Goal: Information Seeking & Learning: Learn about a topic

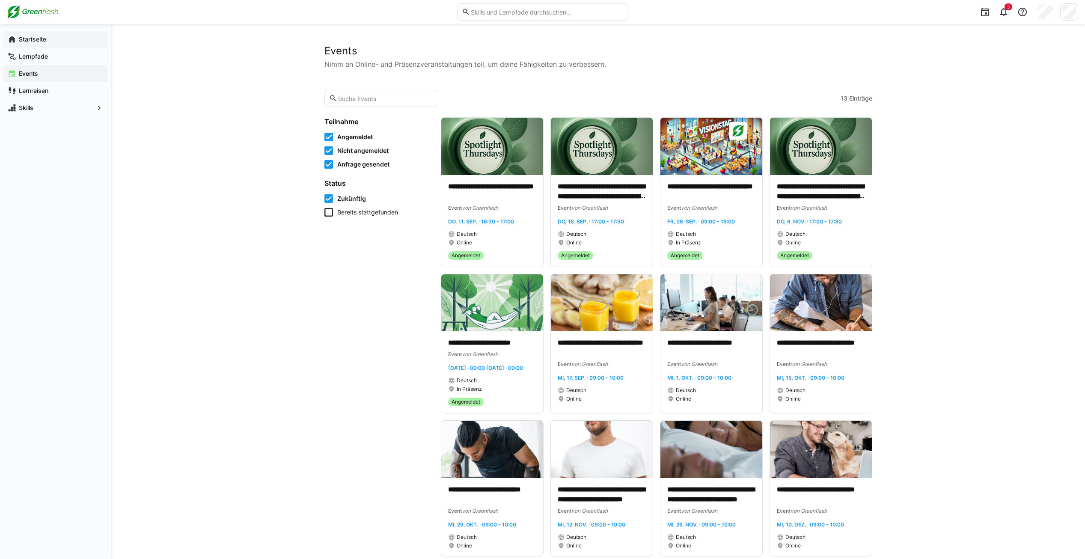
click at [0, 0] on app-navigation-label "Startseite" at bounding box center [0, 0] width 0 height 0
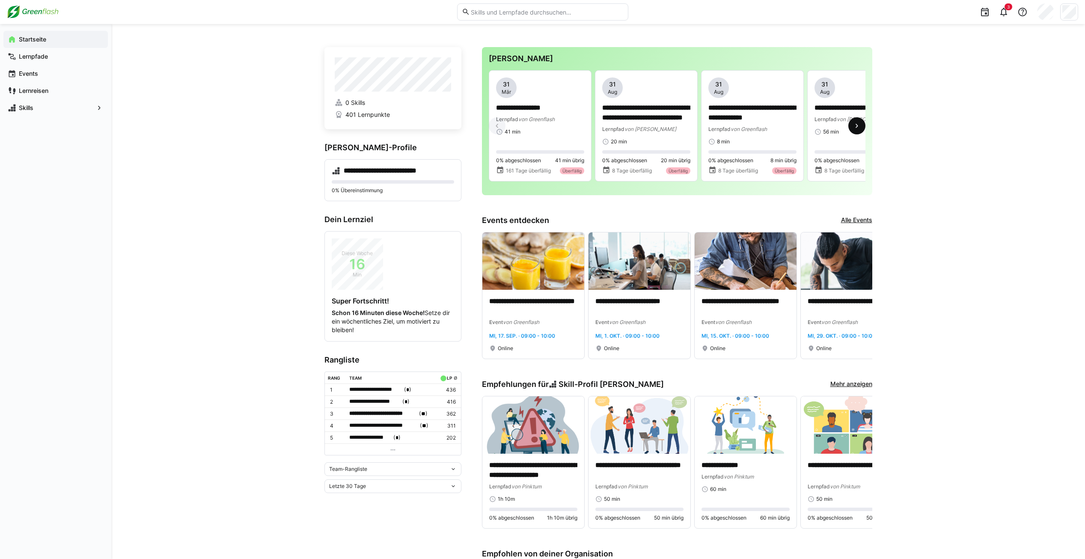
click at [851, 126] on span at bounding box center [856, 125] width 17 height 17
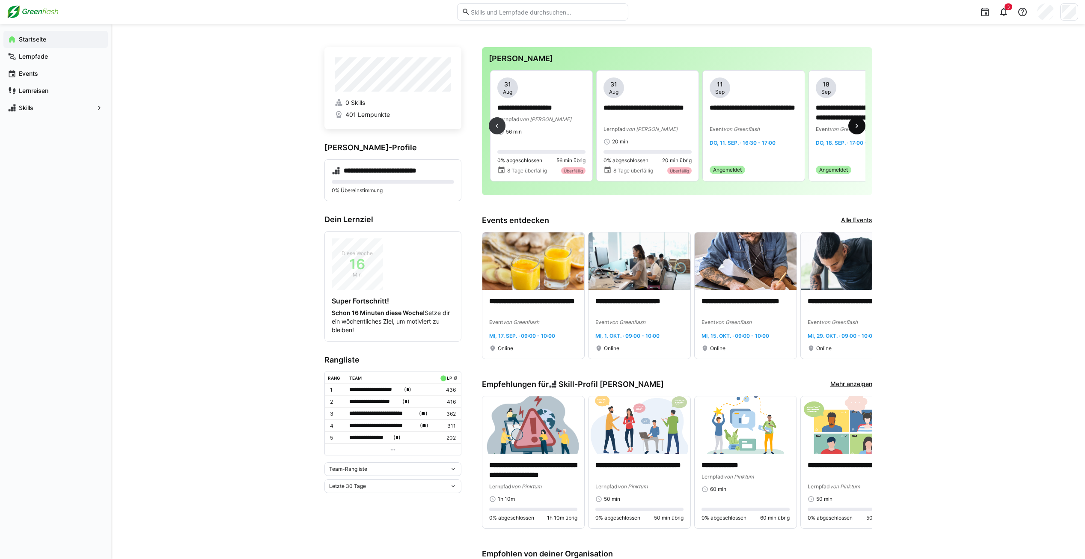
scroll to position [0, 318]
click at [851, 126] on span at bounding box center [856, 125] width 17 height 17
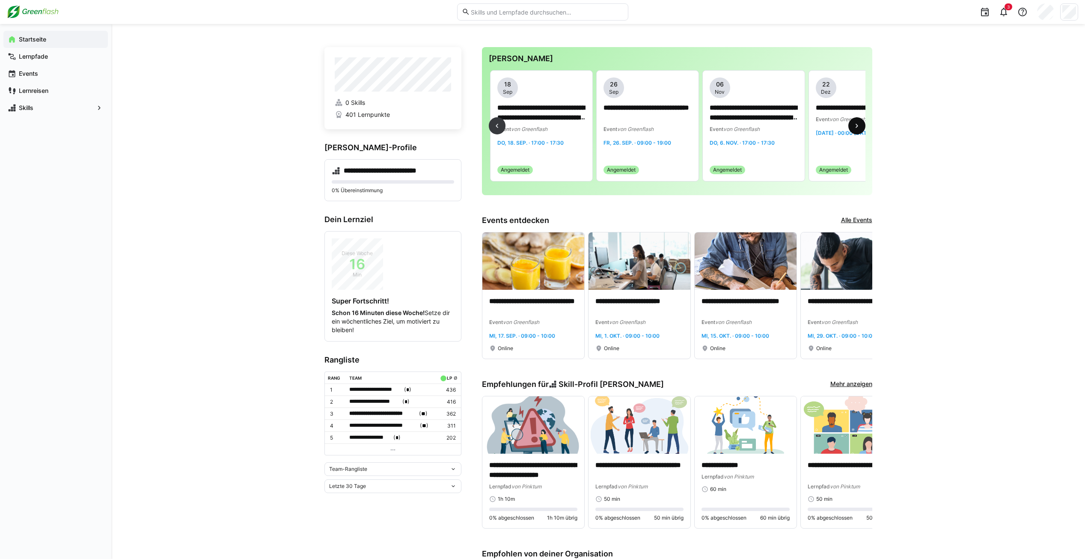
scroll to position [0, 637]
click at [854, 127] on eds-icon at bounding box center [857, 126] width 9 height 9
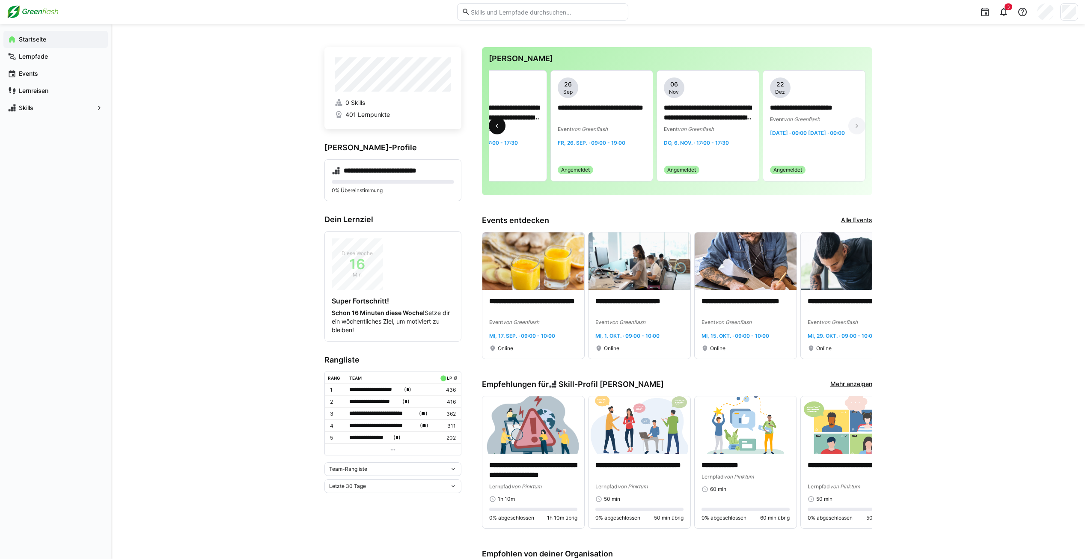
click at [499, 130] on eds-icon at bounding box center [497, 126] width 9 height 9
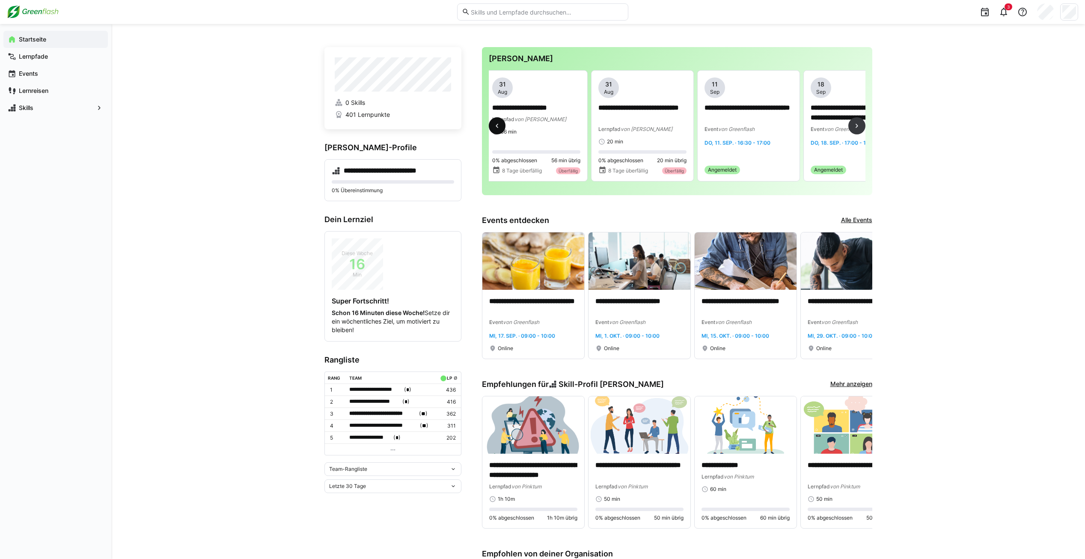
scroll to position [0, 318]
click at [499, 130] on eds-icon at bounding box center [497, 126] width 9 height 9
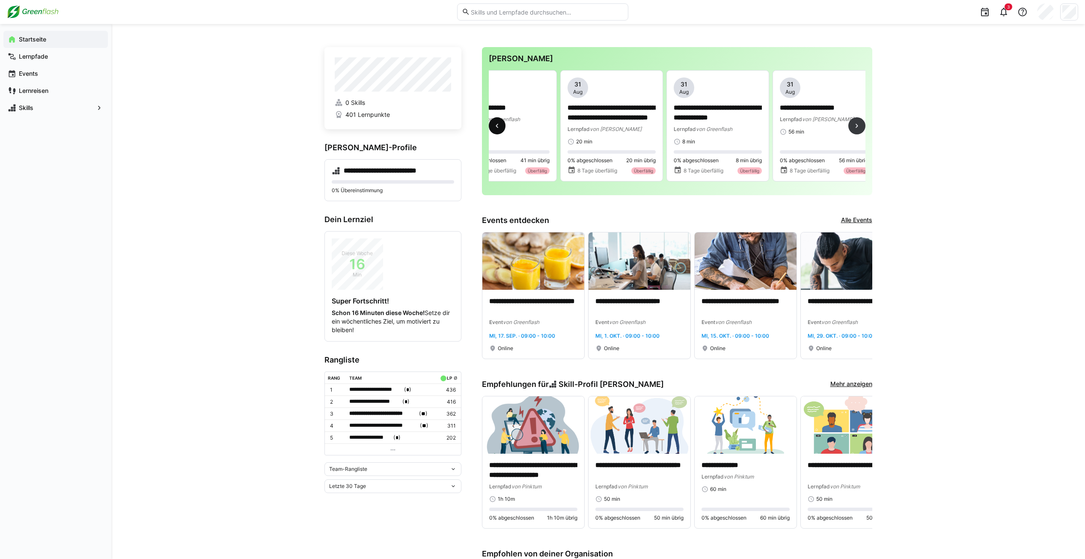
scroll to position [0, 0]
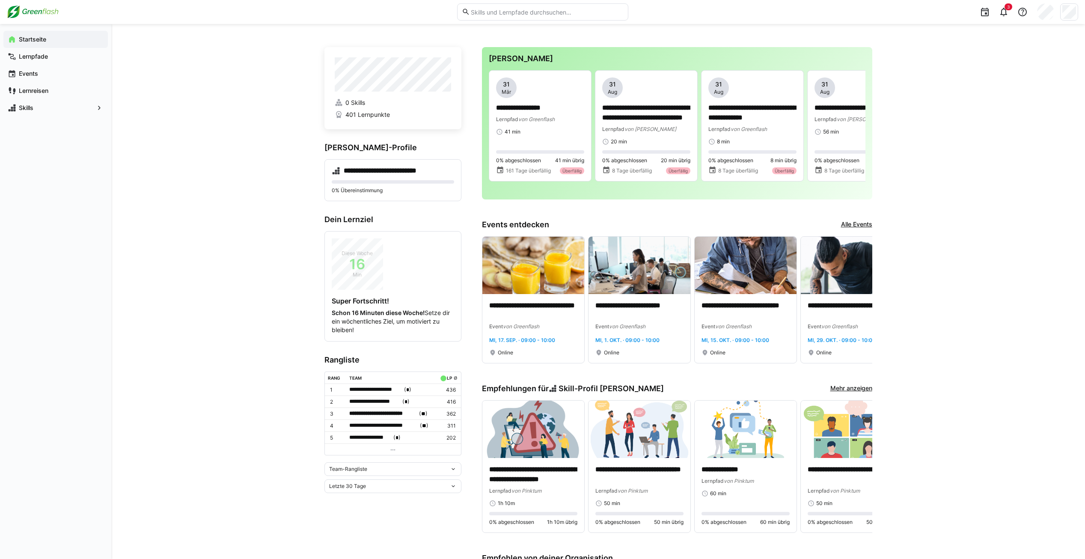
click at [545, 9] on input "text" at bounding box center [546, 12] width 153 height 8
paste input "Compliance Basiskurs"
type input "Compliance Basiskurs"
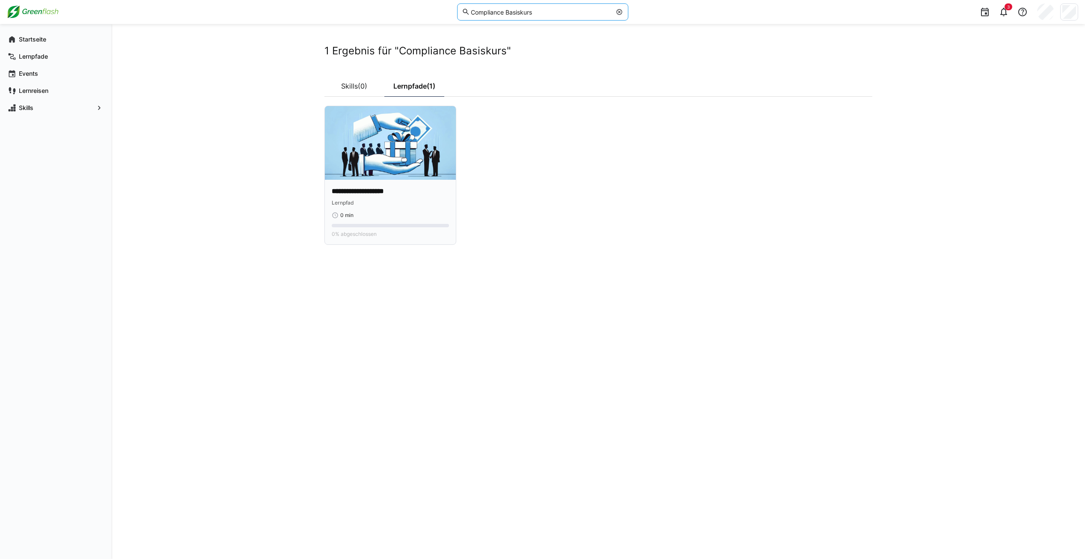
click at [357, 162] on img at bounding box center [390, 143] width 131 height 74
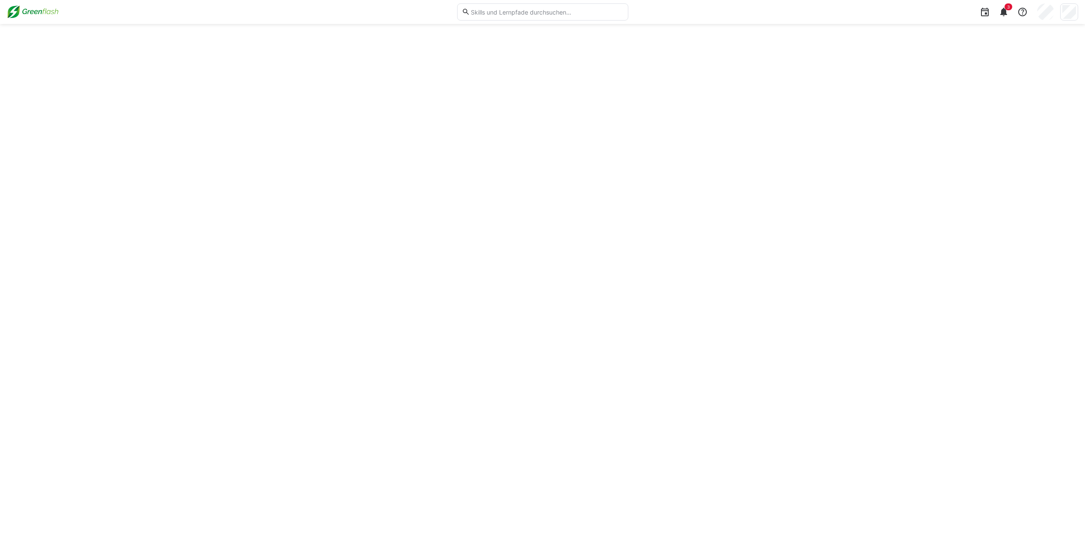
click at [1009, 15] on eds-icon at bounding box center [1004, 12] width 10 height 10
click at [1008, 10] on eds-icon at bounding box center [1004, 12] width 10 height 10
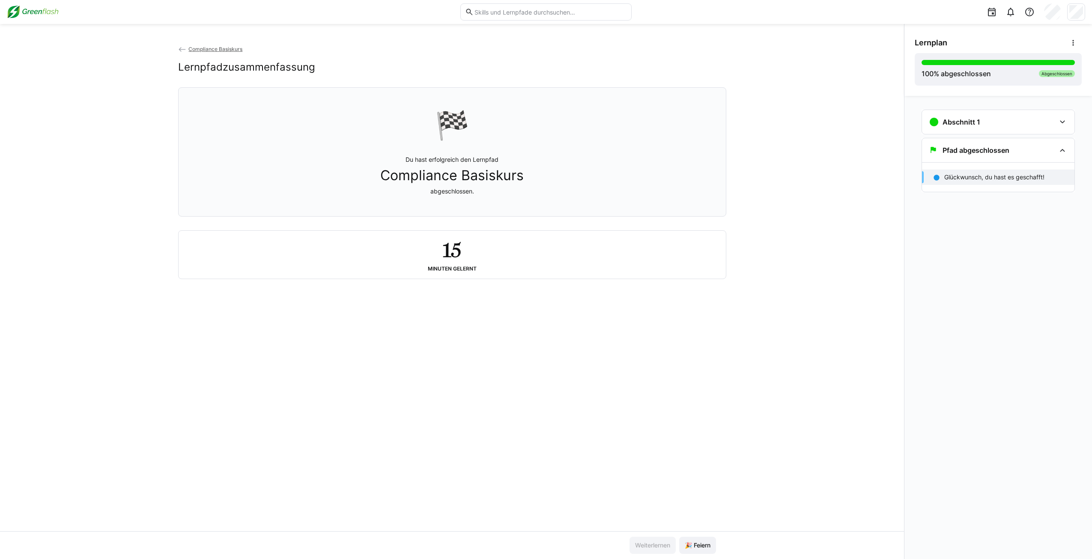
click at [988, 181] on p "Glückwunsch, du hast es geschafft!" at bounding box center [994, 177] width 100 height 9
click at [485, 16] on eds-input at bounding box center [545, 11] width 171 height 17
click at [489, 11] on input "text" at bounding box center [549, 12] width 153 height 8
paste input "Allgemeines Gleichbehandlungsgesetz (AGG)"
type input "Allgemeines Gleichbehandlungsgesetz (AGG)"
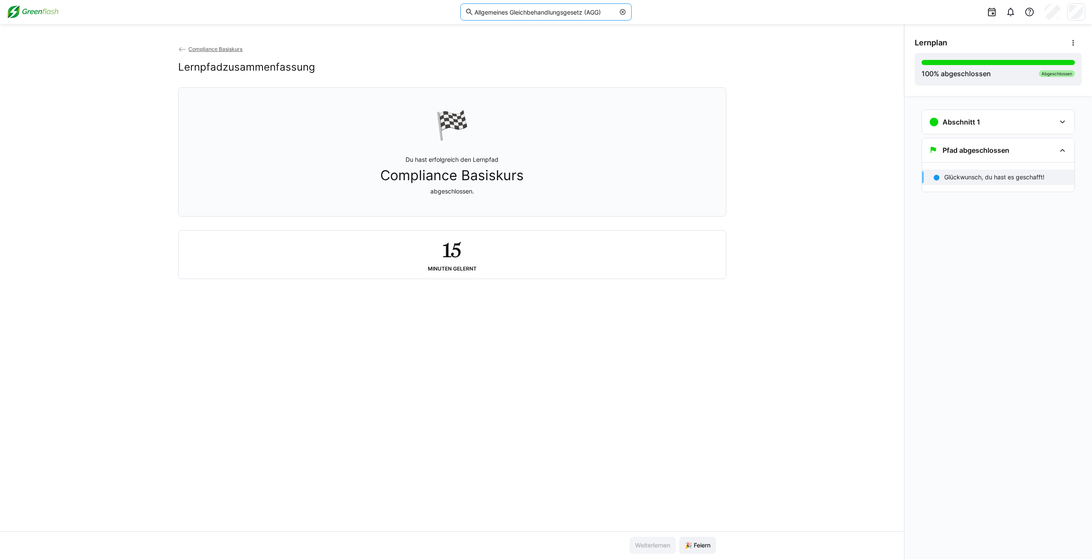
click at [16, 13] on img at bounding box center [33, 12] width 52 height 14
click at [229, 48] on span "Compliance Basiskurs" at bounding box center [215, 49] width 54 height 6
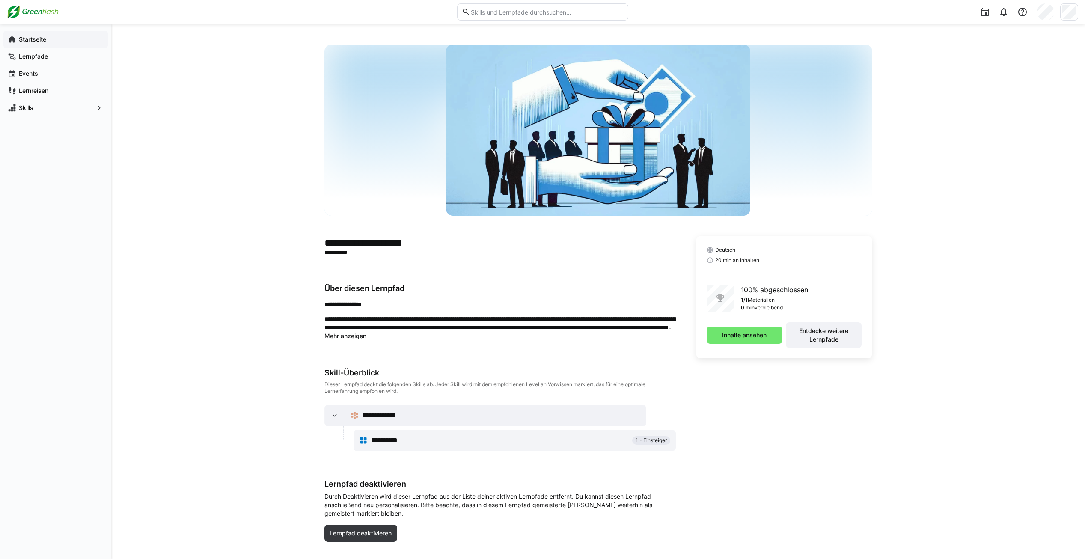
click at [0, 0] on app-navigation-label "Startseite" at bounding box center [0, 0] width 0 height 0
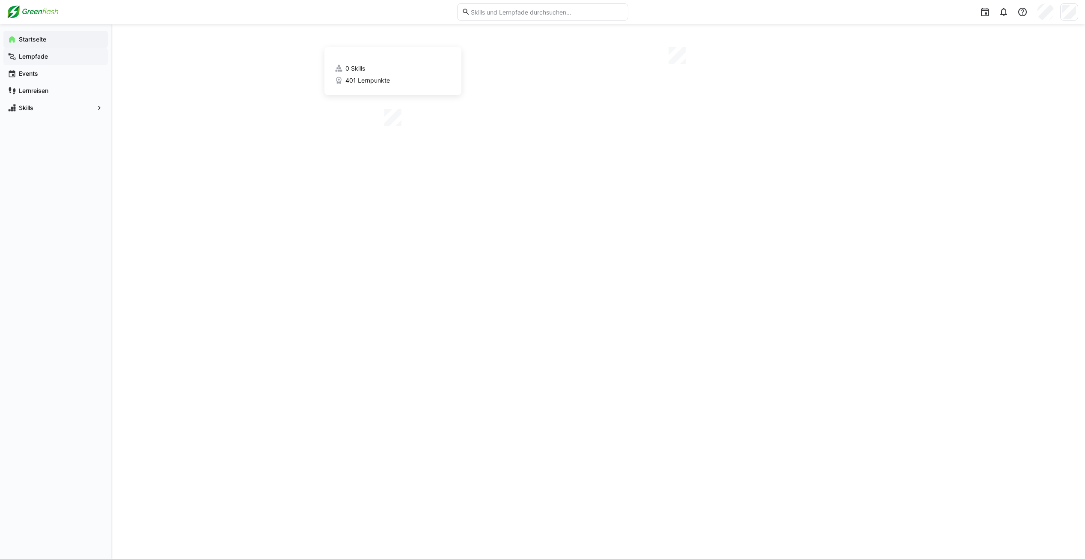
click at [33, 52] on span "Lernpfade" at bounding box center [61, 56] width 86 height 9
click at [0, 0] on app-navigation-label "Startseite" at bounding box center [0, 0] width 0 height 0
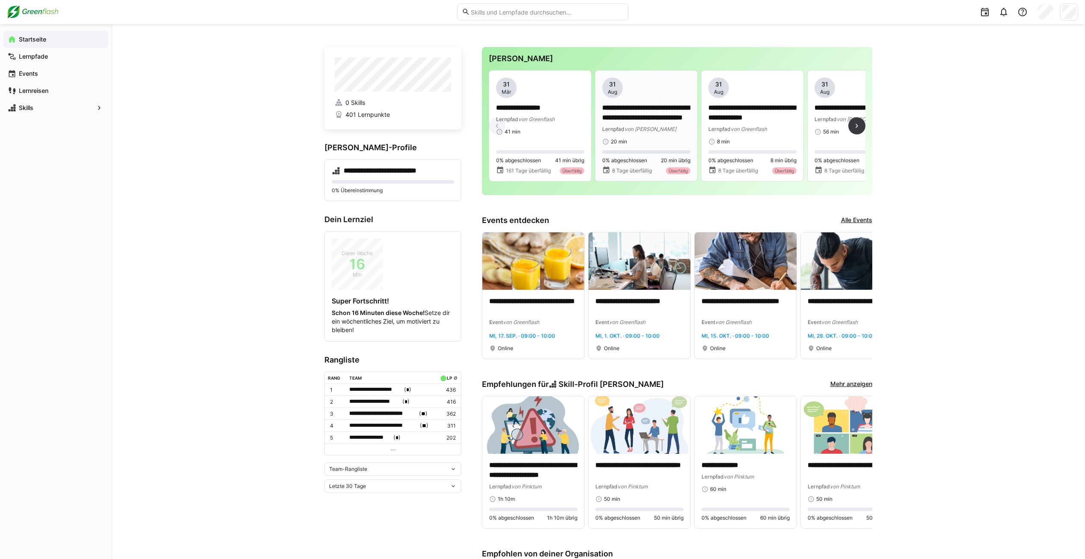
click at [644, 115] on p "**********" at bounding box center [646, 113] width 88 height 20
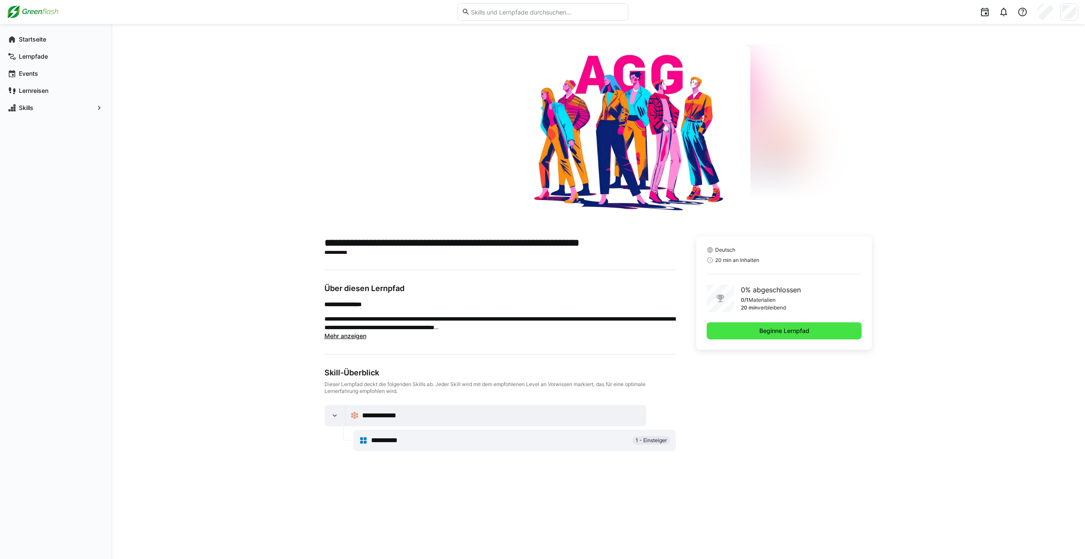
click at [760, 335] on span "Beginne Lernpfad" at bounding box center [784, 331] width 53 height 9
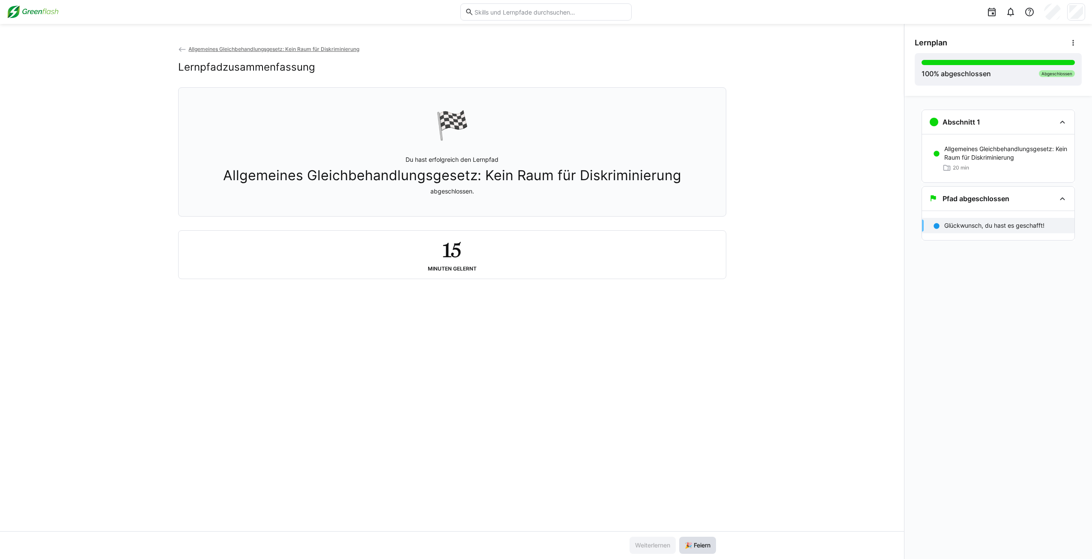
click at [702, 547] on span "🎉 Feiern" at bounding box center [697, 545] width 28 height 9
click at [37, 16] on img at bounding box center [33, 12] width 52 height 14
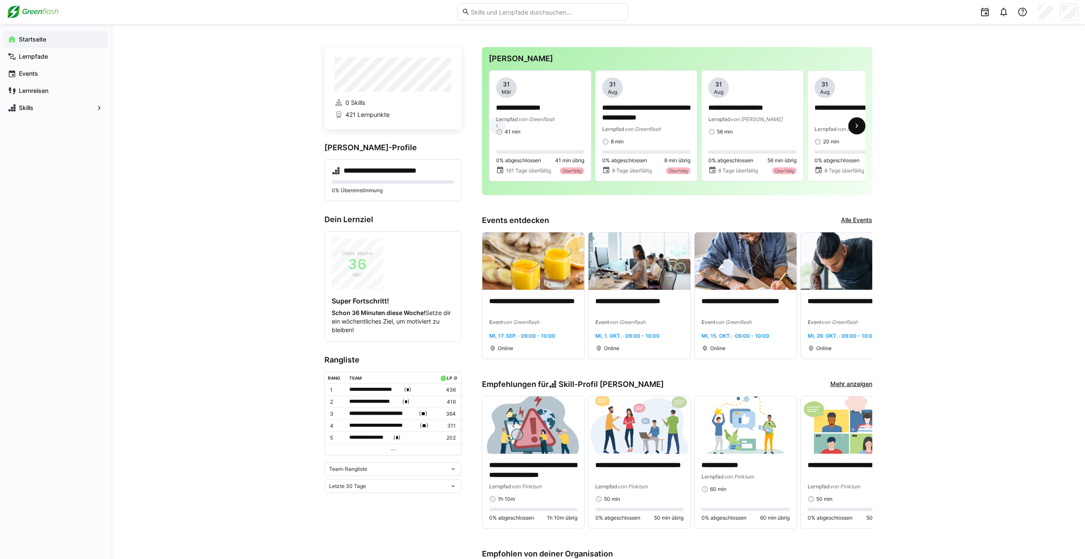
click at [857, 129] on eds-icon at bounding box center [857, 126] width 9 height 9
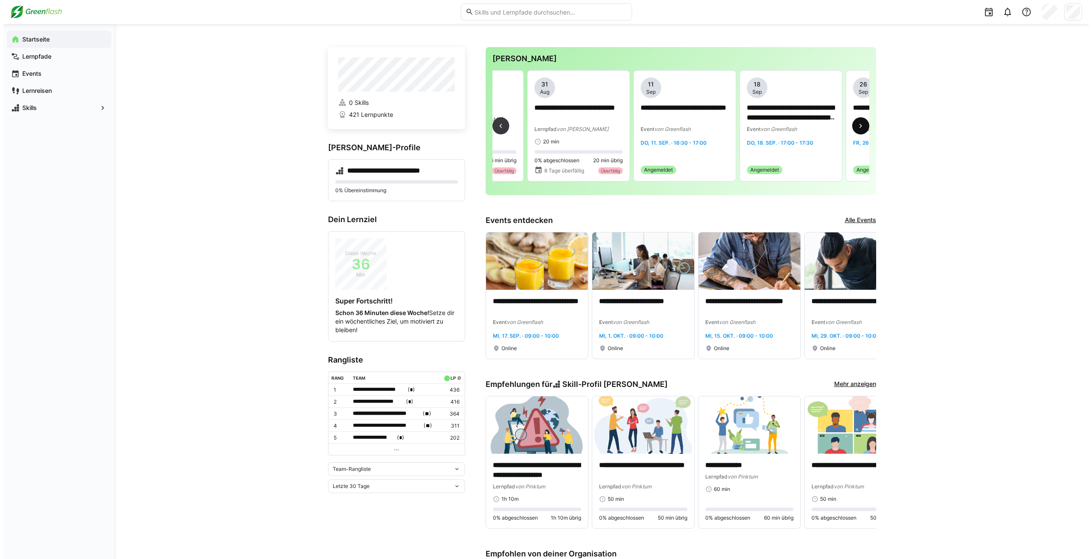
scroll to position [0, 318]
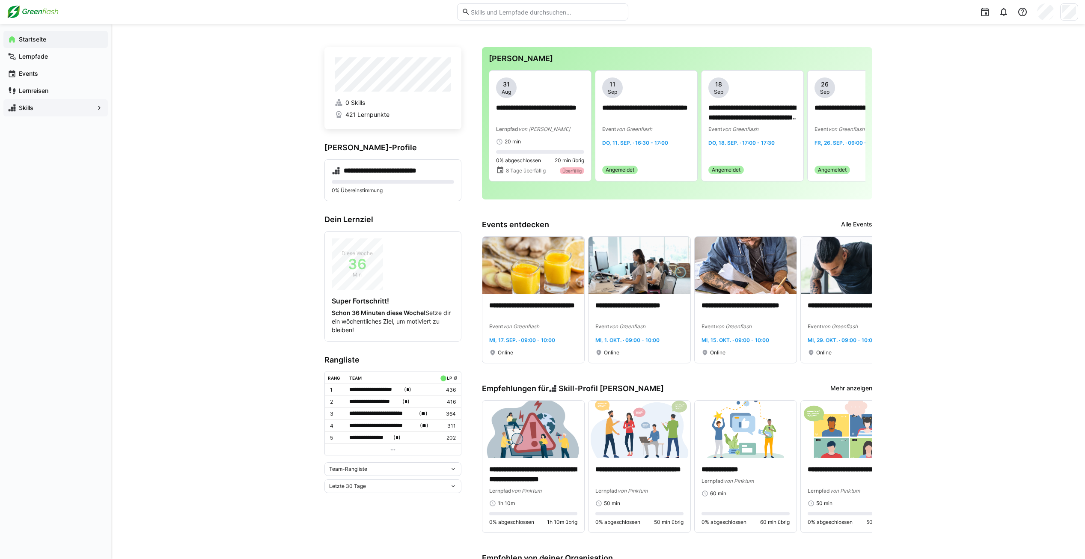
click at [48, 110] on span "Skills" at bounding box center [56, 108] width 76 height 9
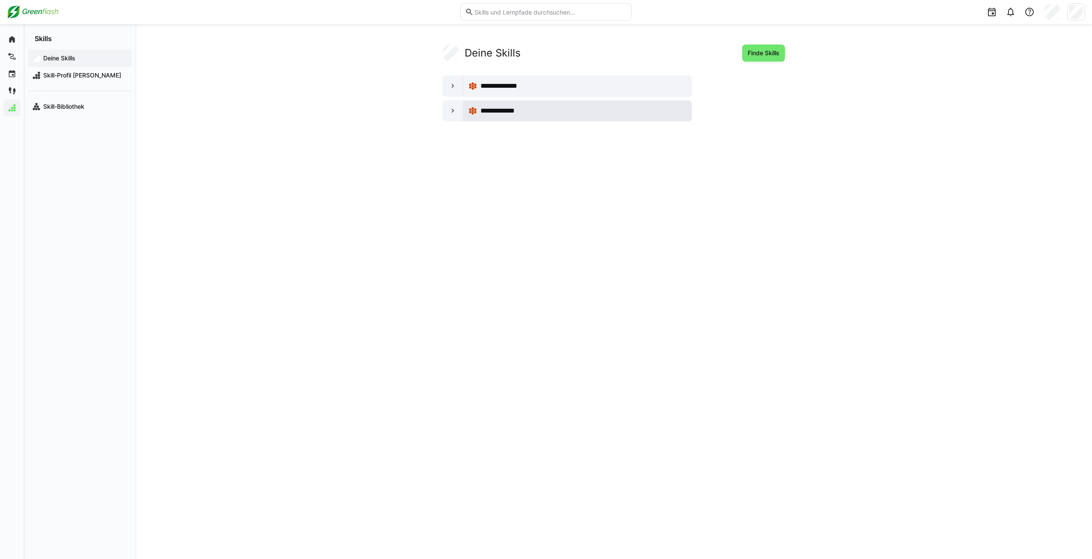
click at [504, 119] on div "**********" at bounding box center [577, 111] width 228 height 21
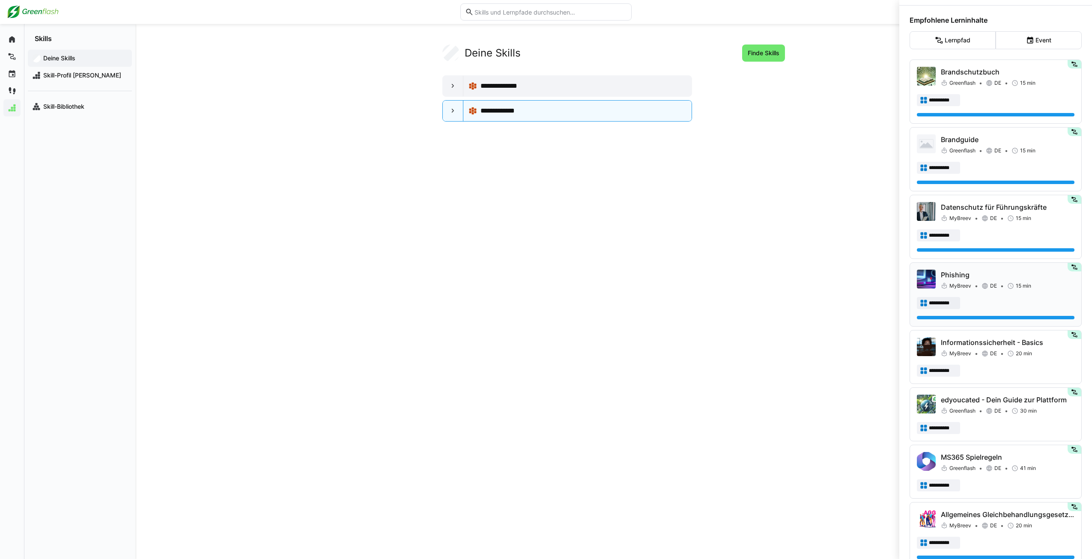
scroll to position [86, 0]
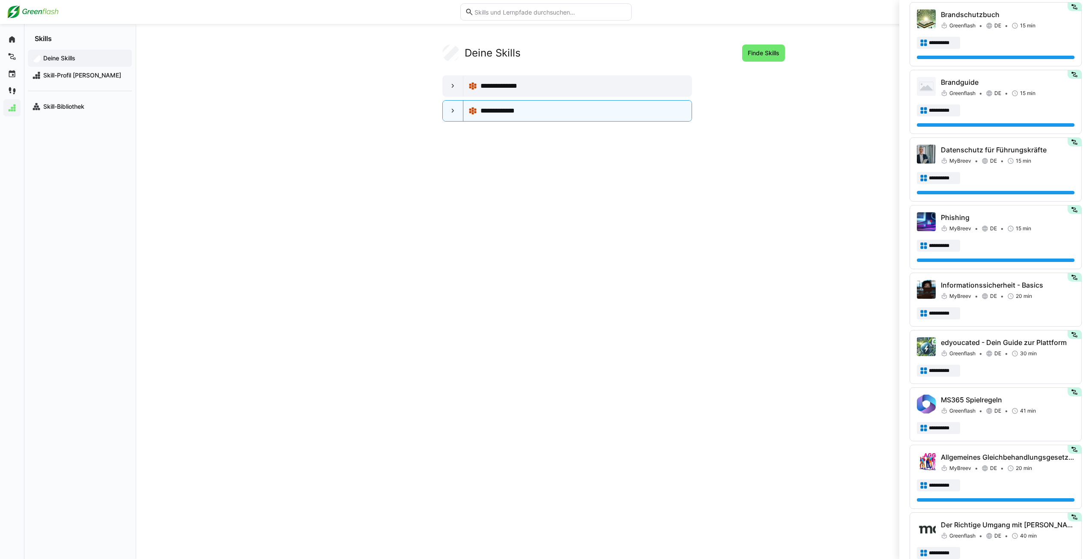
click at [532, 12] on input "text" at bounding box center [549, 12] width 153 height 8
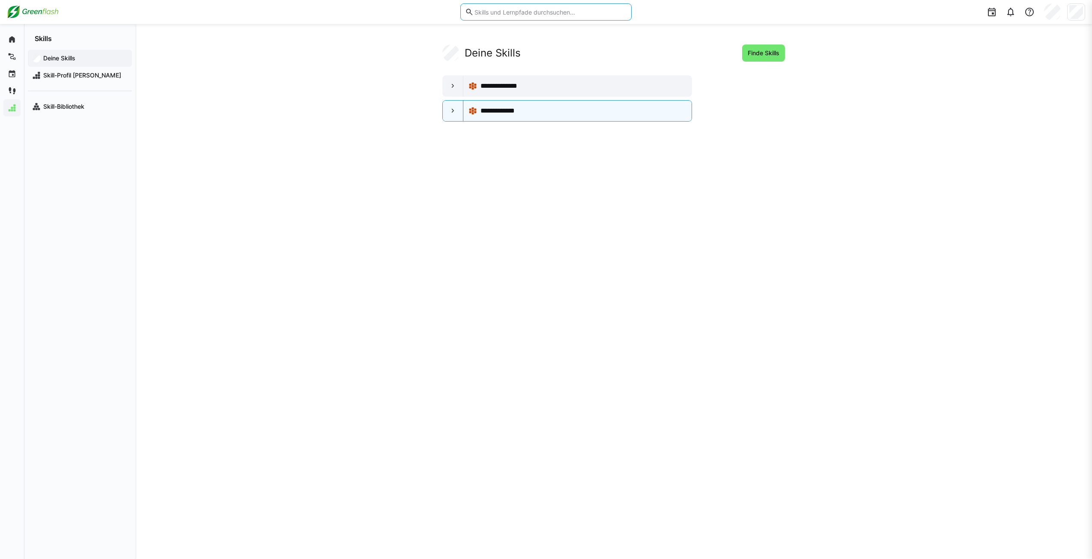
paste input "Datenschutz"
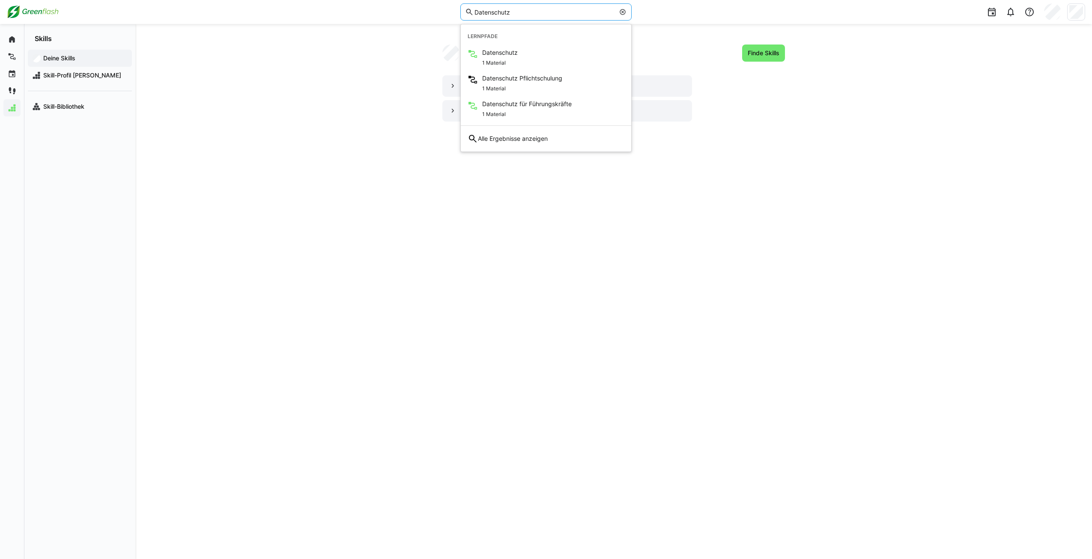
type input "Datenschutz"
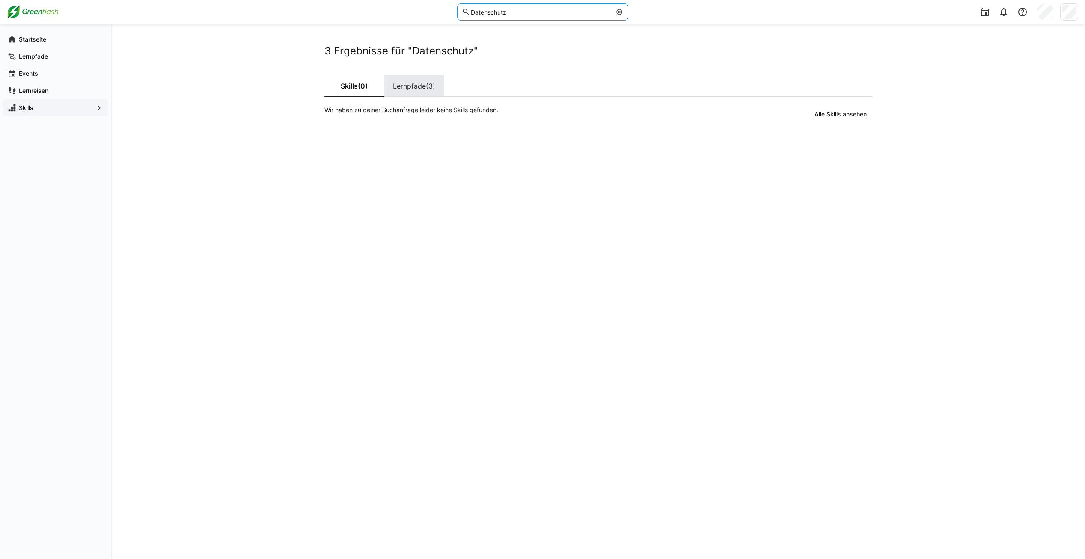
click at [432, 88] on span "(3)" at bounding box center [430, 86] width 9 height 7
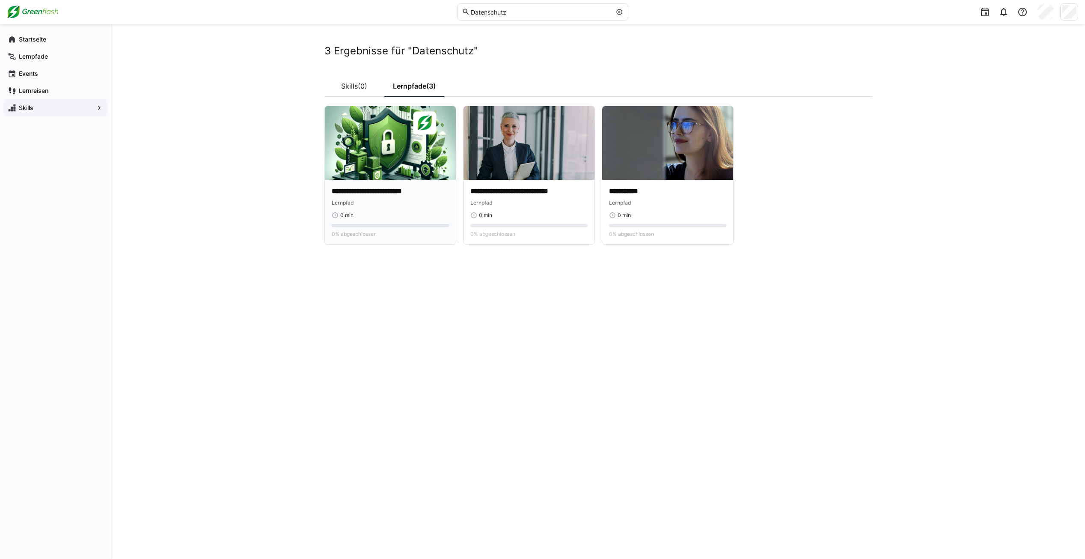
click at [419, 205] on div "Lernpfad" at bounding box center [390, 202] width 117 height 9
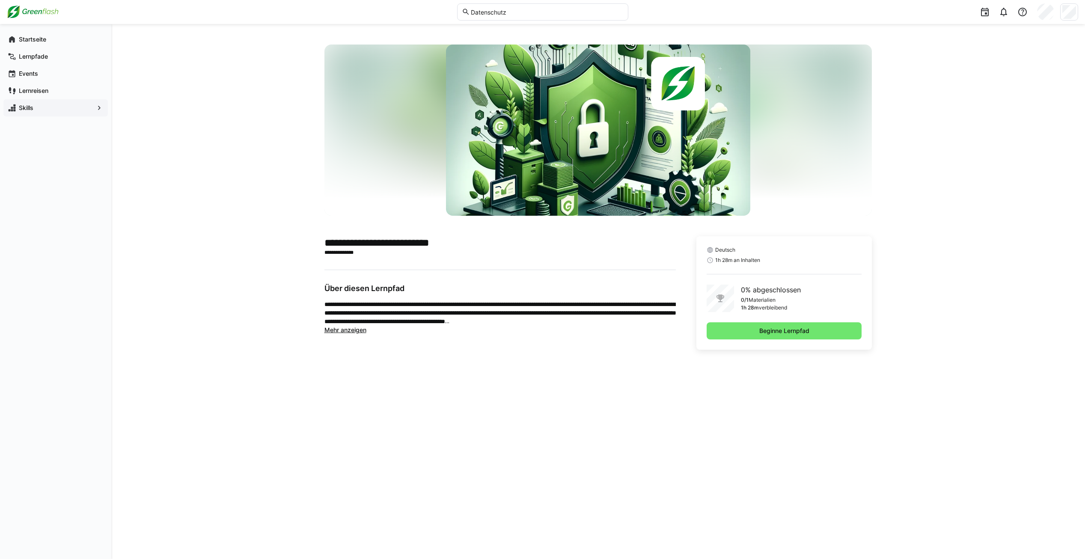
click at [556, 19] on eds-input "Datenschutz" at bounding box center [542, 11] width 171 height 17
click at [556, 15] on input "Datenschutz" at bounding box center [546, 12] width 153 height 8
paste input "Arbeitssicherheit im Büro"
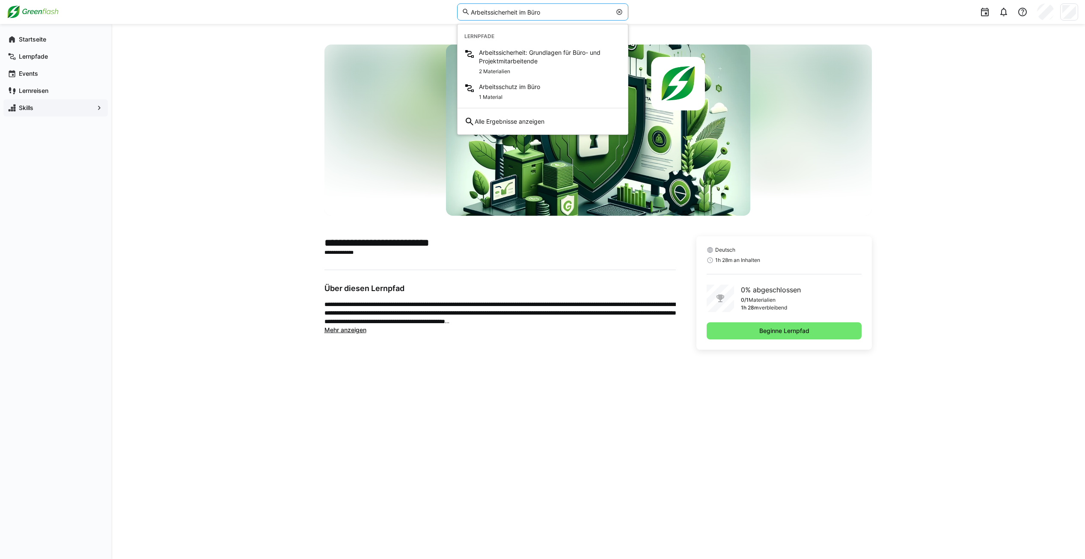
type input "Arbeitssicherheit im Büro"
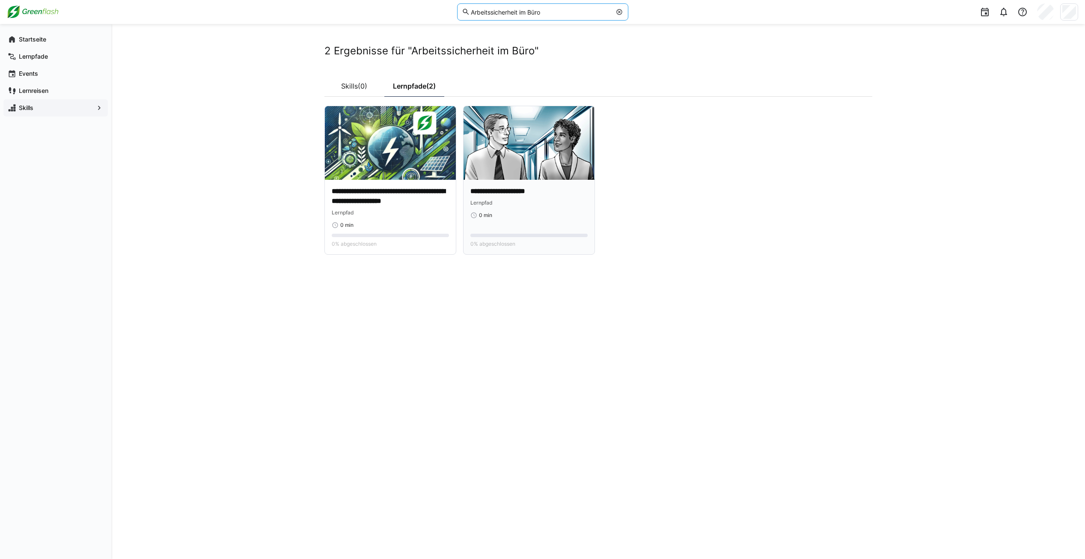
click at [503, 205] on div "Lernpfad" at bounding box center [528, 202] width 117 height 9
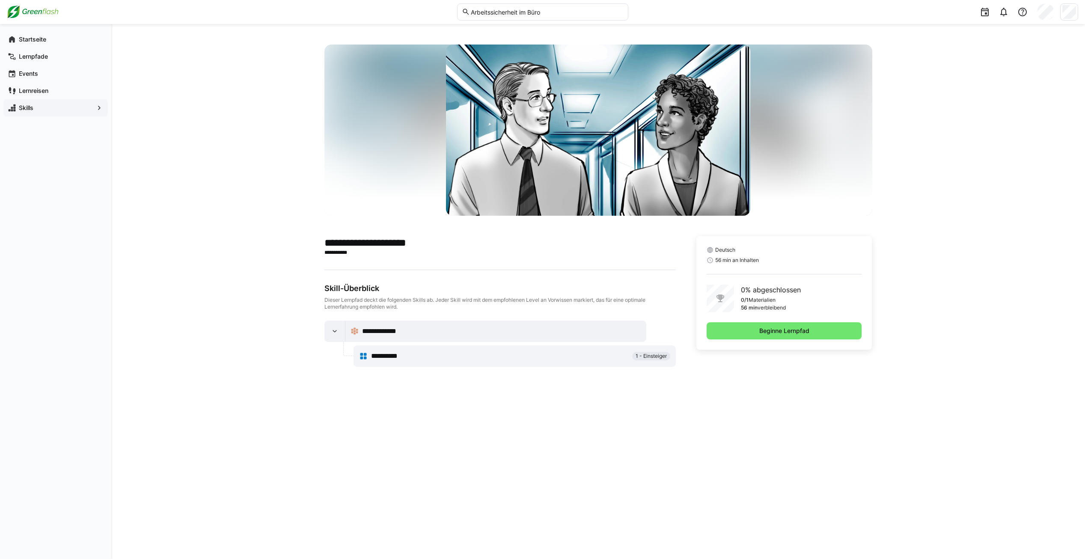
click at [494, 17] on eds-input "Arbeitssicherheit im Büro" at bounding box center [542, 11] width 171 height 17
click at [496, 13] on input "Arbeitssicherheit im Büro" at bounding box center [546, 12] width 153 height 8
paste input "Informationssicherheit"
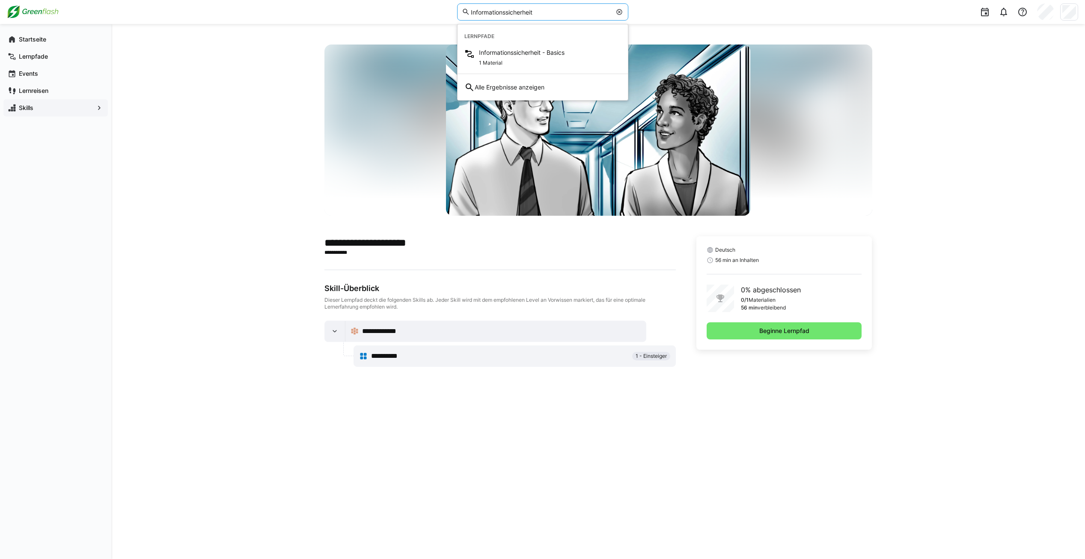
type input "Informationssicherheit"
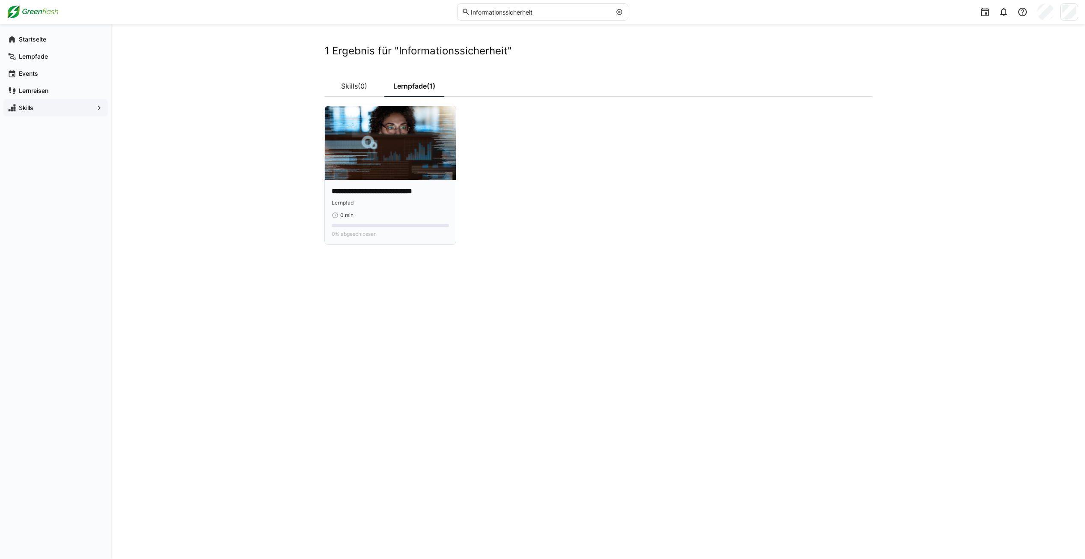
click at [423, 172] on img at bounding box center [390, 143] width 131 height 74
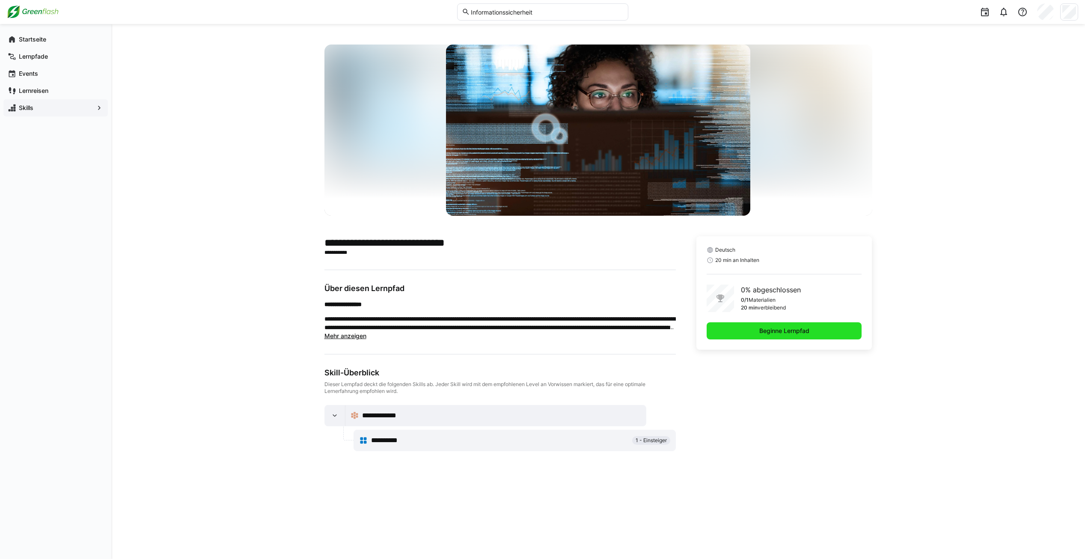
click at [754, 333] on span "Beginne Lernpfad" at bounding box center [784, 330] width 155 height 17
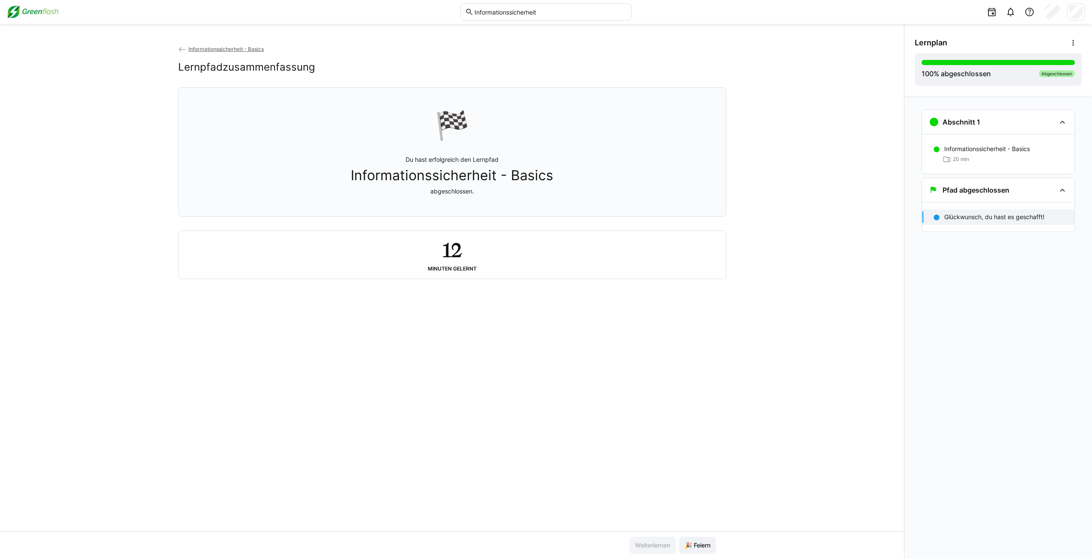
click at [971, 219] on p "Glückwunsch, du hast es geschafft!" at bounding box center [994, 217] width 100 height 9
click at [1013, 159] on div "20 min" at bounding box center [1005, 159] width 123 height 9
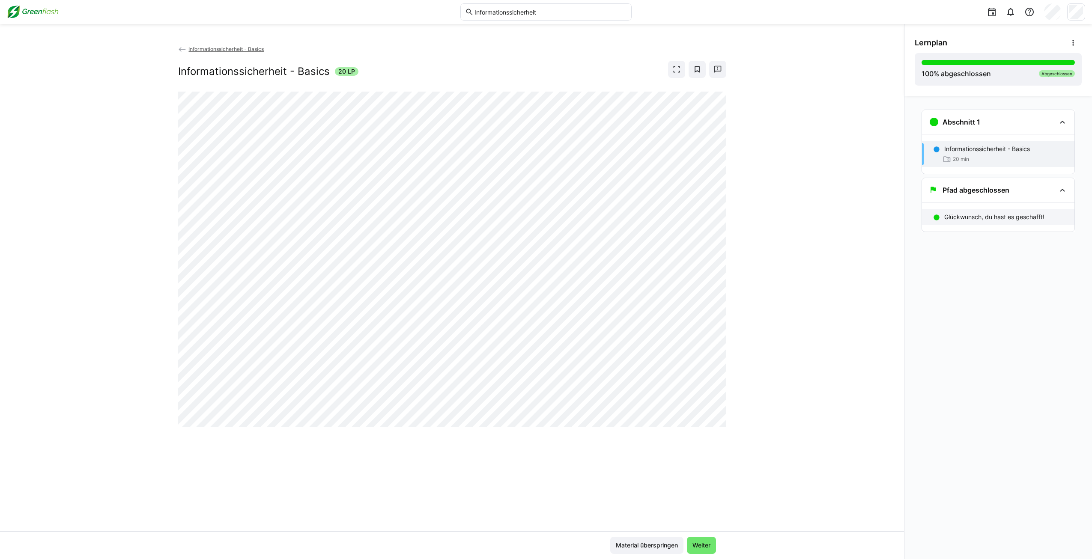
click at [985, 218] on p "Glückwunsch, du hast es geschafft!" at bounding box center [994, 217] width 100 height 9
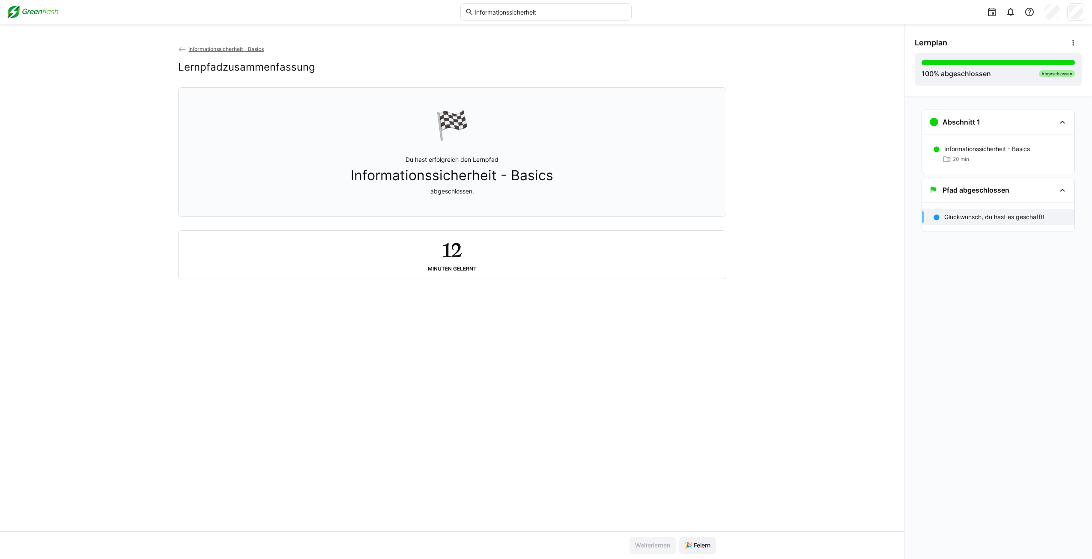
click at [30, 10] on img at bounding box center [33, 12] width 52 height 14
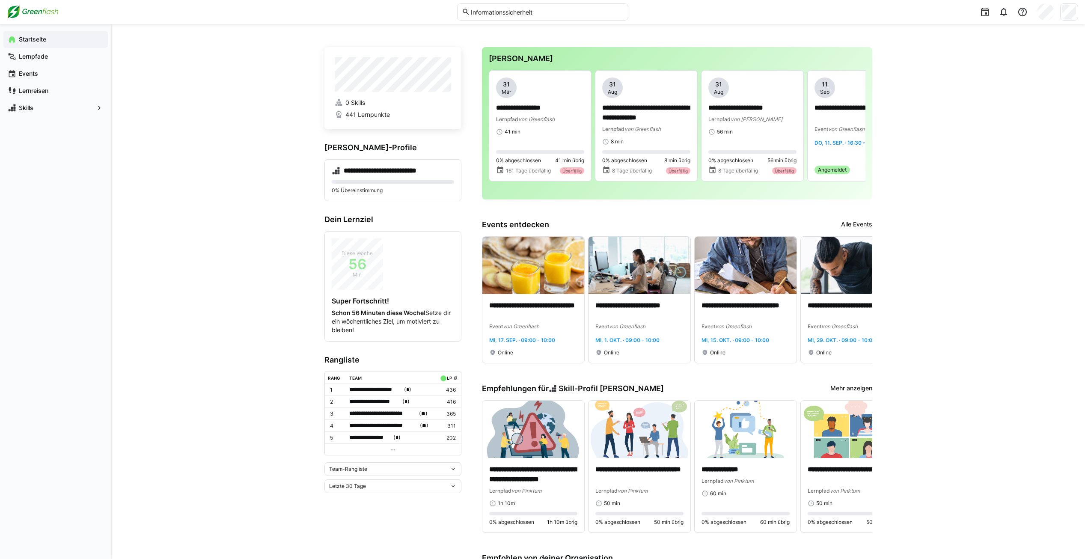
click at [1035, 175] on div "**********" at bounding box center [598, 463] width 974 height 879
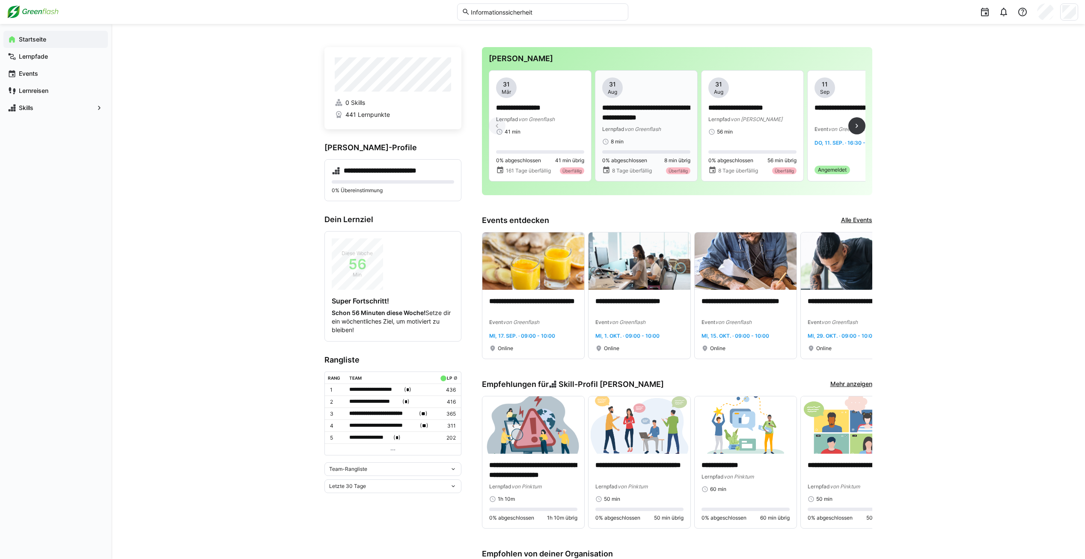
click at [656, 131] on span "von Greenflash" at bounding box center [643, 129] width 36 height 6
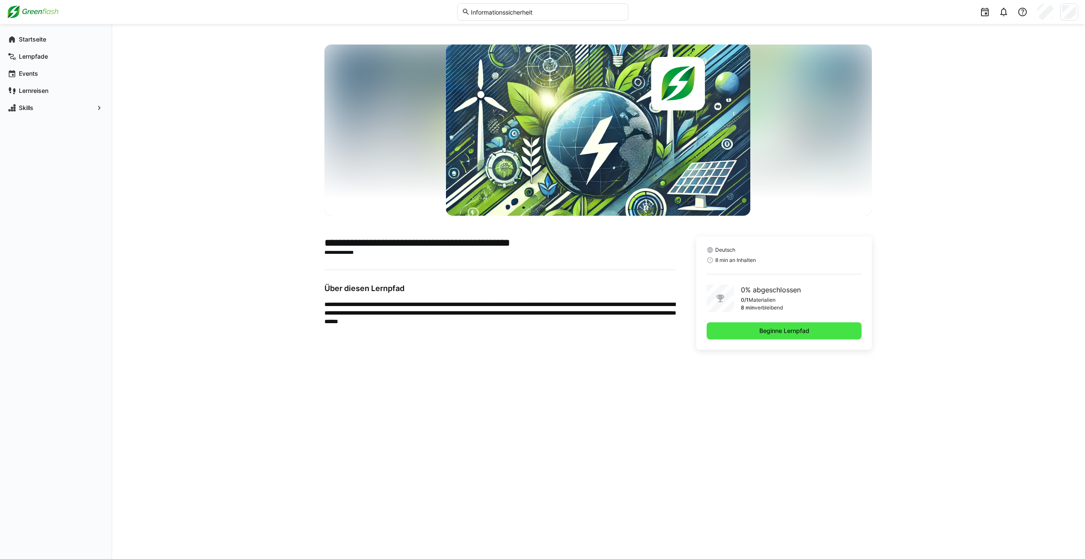
click at [774, 330] on span "Beginne Lernpfad" at bounding box center [784, 331] width 53 height 9
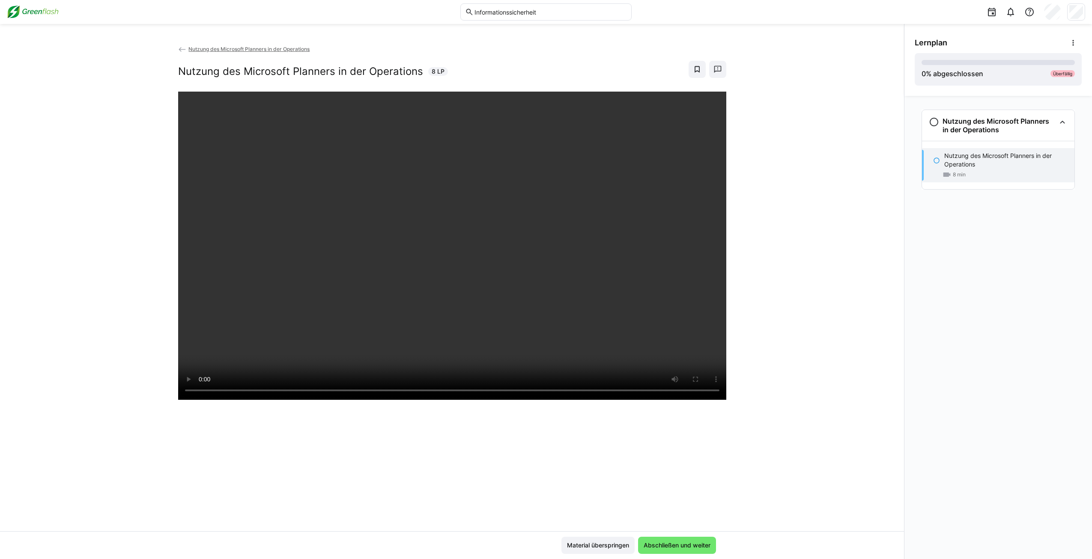
drag, startPoint x: 750, startPoint y: 160, endPoint x: 800, endPoint y: 374, distance: 219.2
click at [800, 374] on div "Nutzung des Microsoft Planners in der Operations Nutzung des Microsoft Planners…" at bounding box center [452, 288] width 904 height 487
click at [681, 545] on span "Abschließen und weiter" at bounding box center [676, 545] width 69 height 9
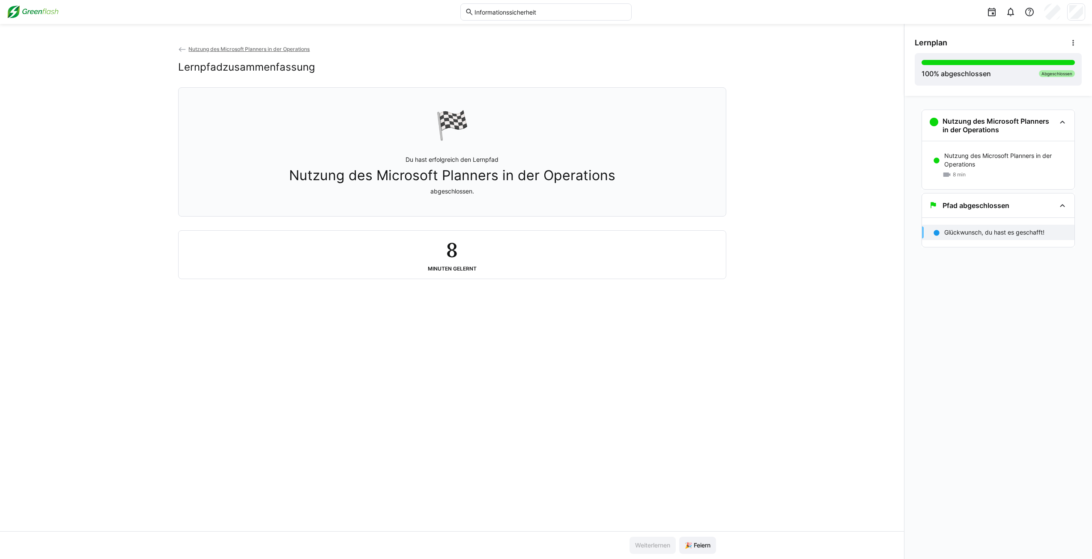
click at [48, 16] on img at bounding box center [33, 12] width 52 height 14
